Goal: Find specific page/section: Find specific page/section

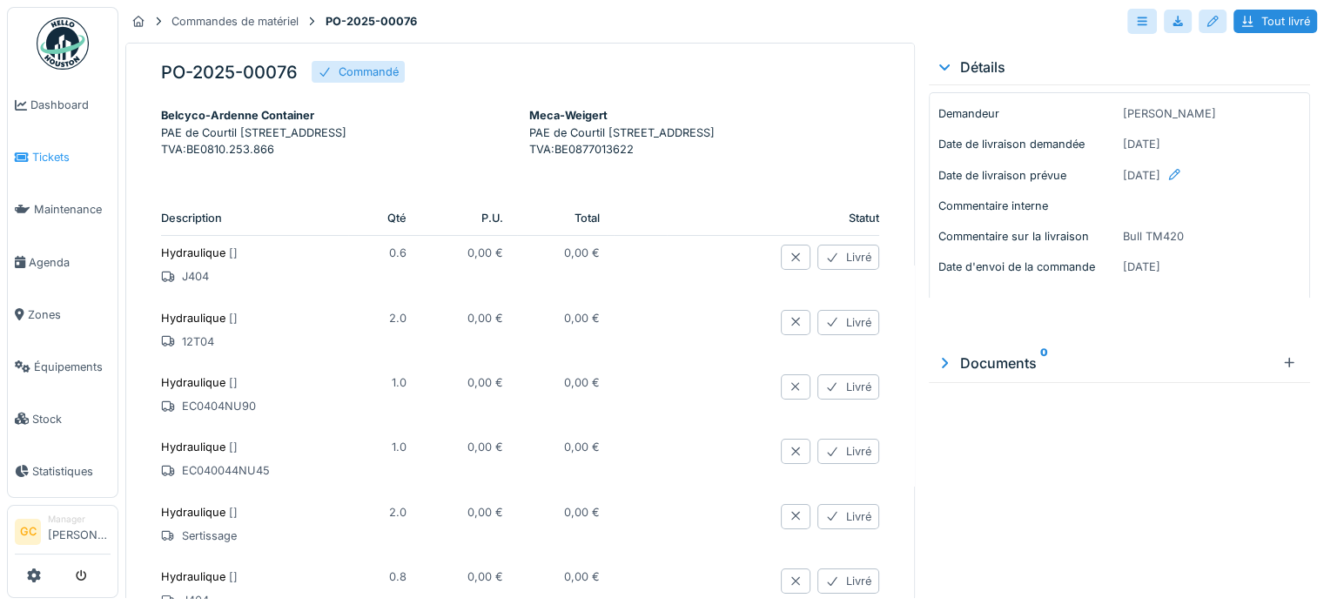
click at [48, 151] on span "Tickets" at bounding box center [71, 157] width 78 height 17
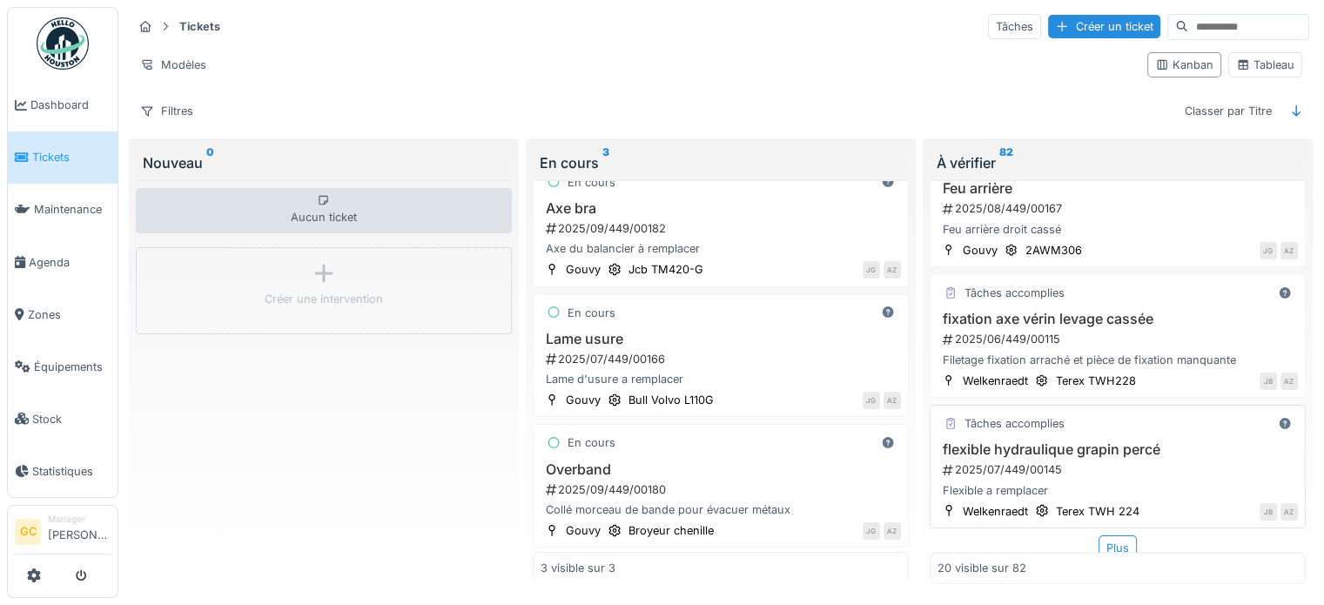
scroll to position [15, 0]
click at [1102, 535] on div "Plus" at bounding box center [1118, 547] width 38 height 25
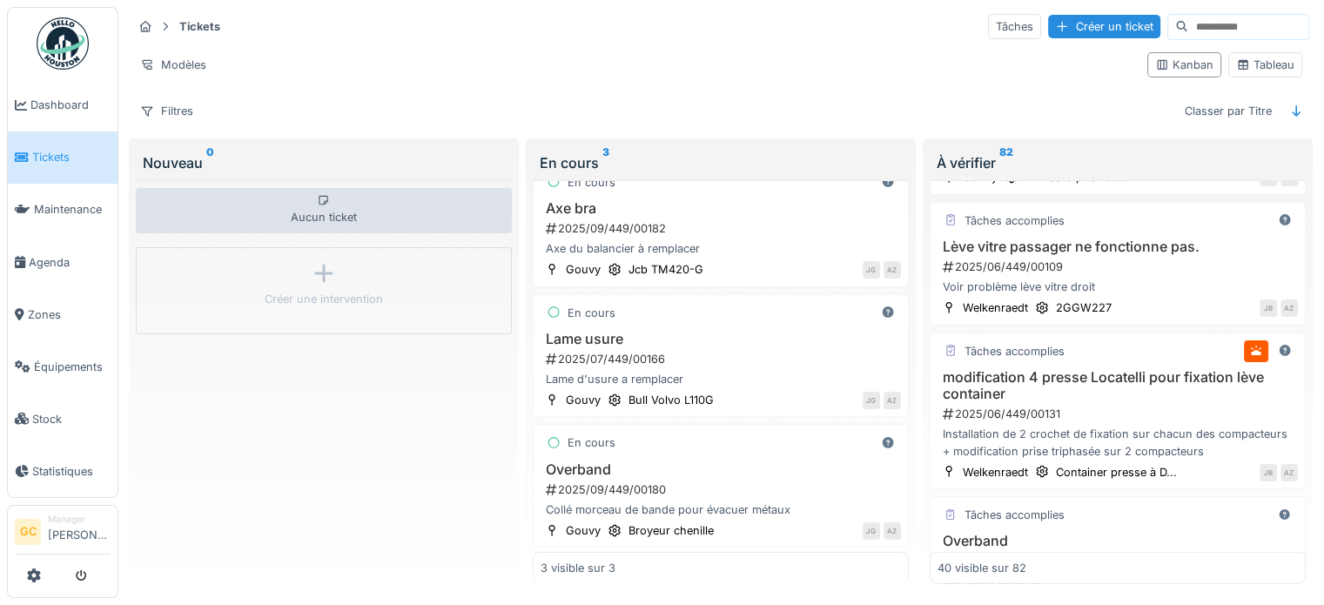
scroll to position [4913, 0]
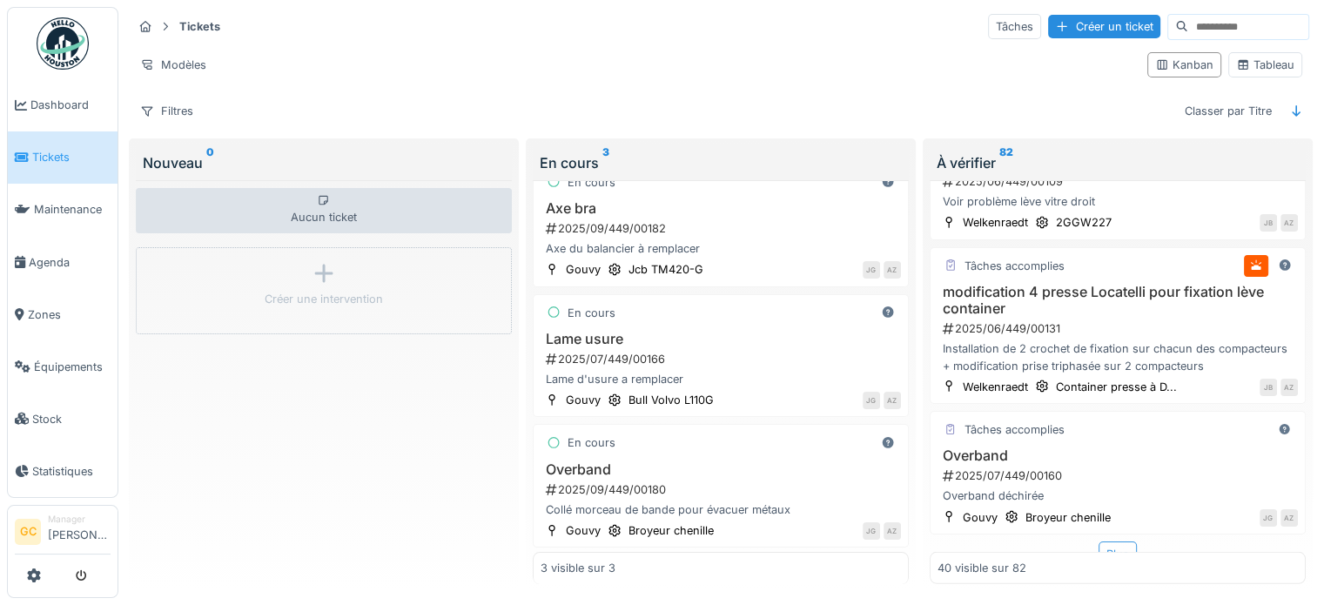
click at [1099, 541] on div "Plus" at bounding box center [1118, 553] width 38 height 25
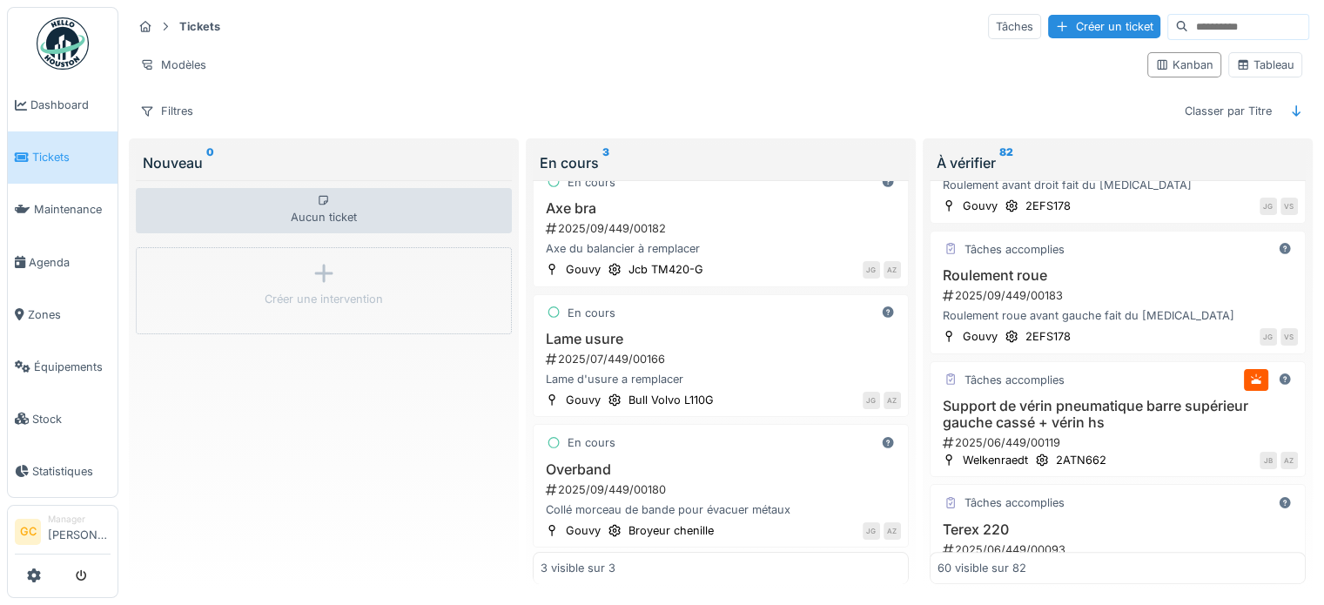
scroll to position [7480, 0]
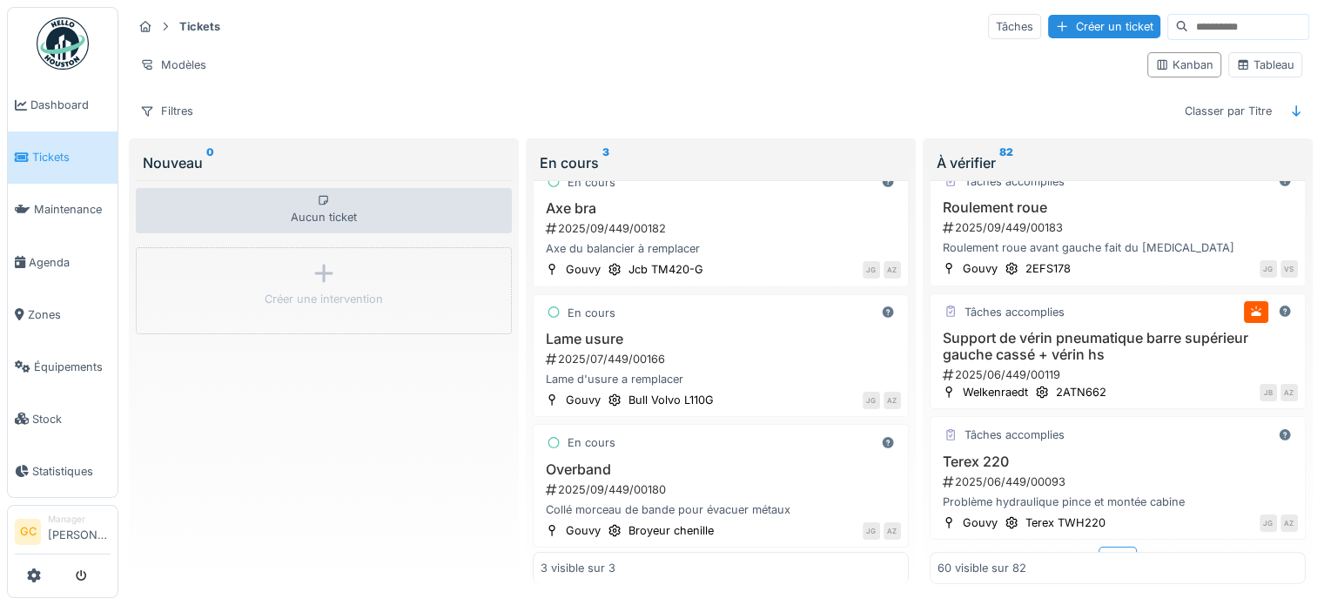
click at [1099, 547] on div "Plus" at bounding box center [1118, 559] width 38 height 25
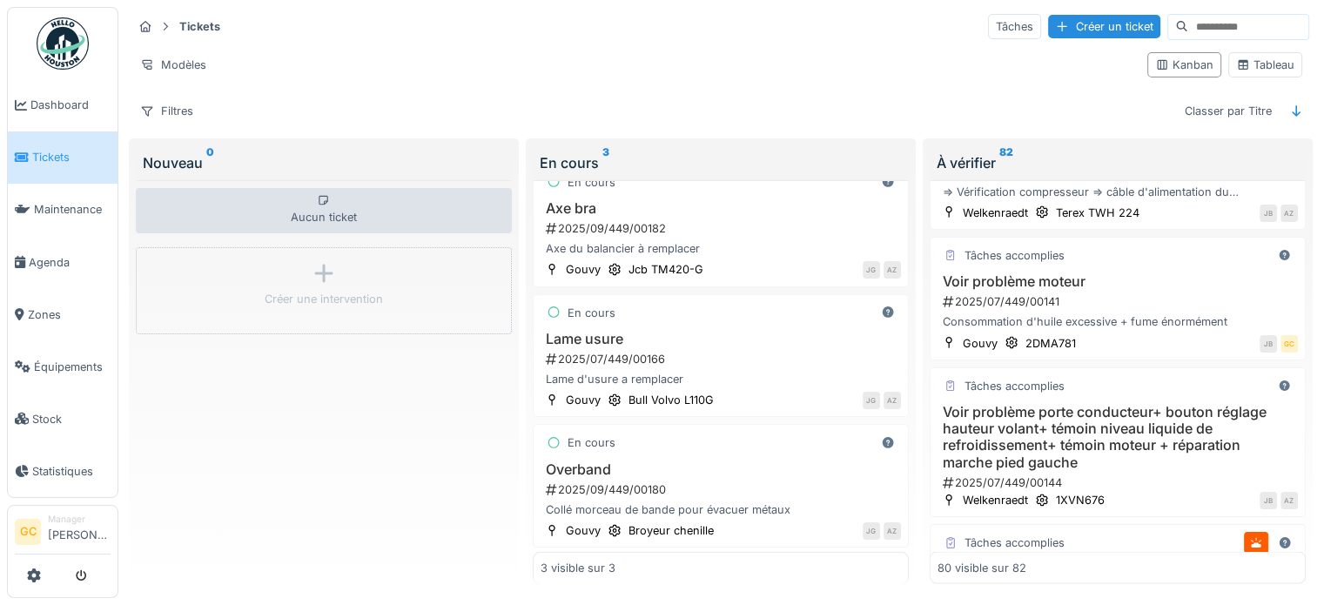
scroll to position [10127, 0]
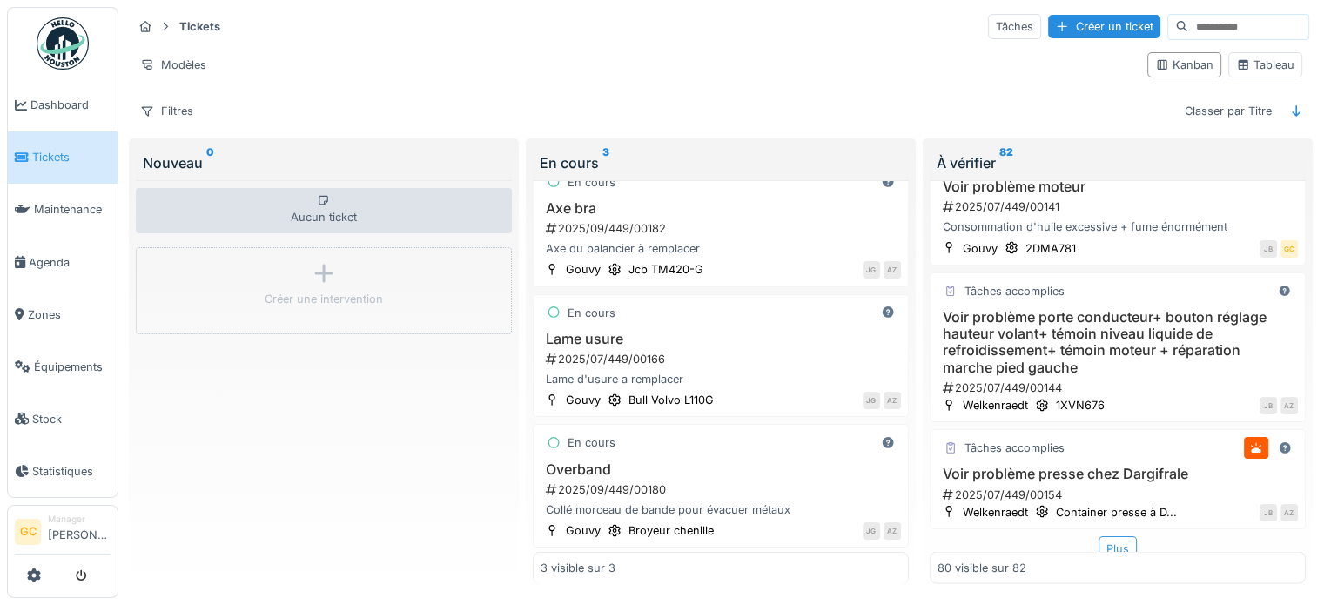
click at [1111, 536] on div "Plus" at bounding box center [1118, 548] width 38 height 25
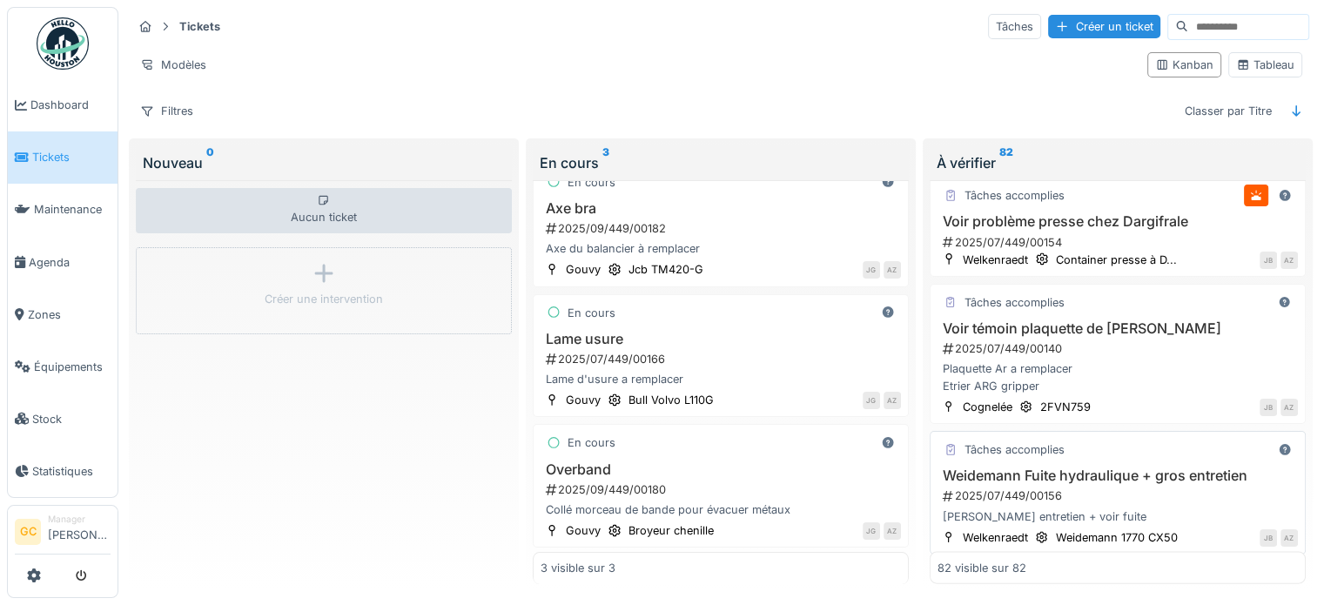
click at [1084, 487] on div "2025/07/449/00156" at bounding box center [1119, 495] width 357 height 17
